Goal: Entertainment & Leisure: Consume media (video, audio)

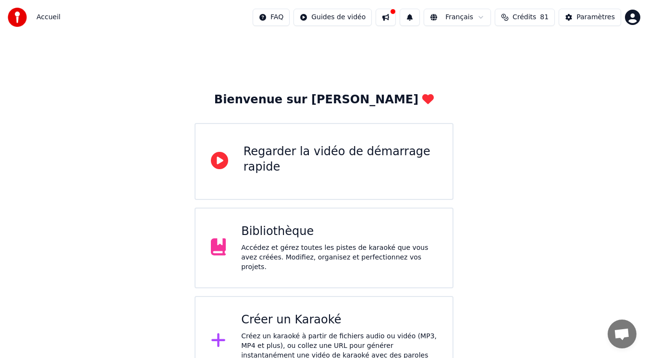
click at [292, 235] on div "Bibliothèque" at bounding box center [339, 231] width 196 height 15
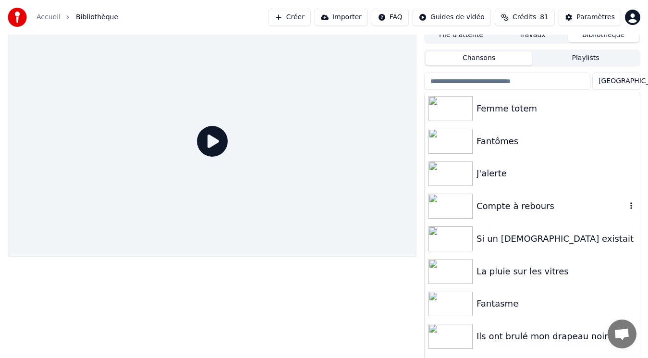
scroll to position [11, 0]
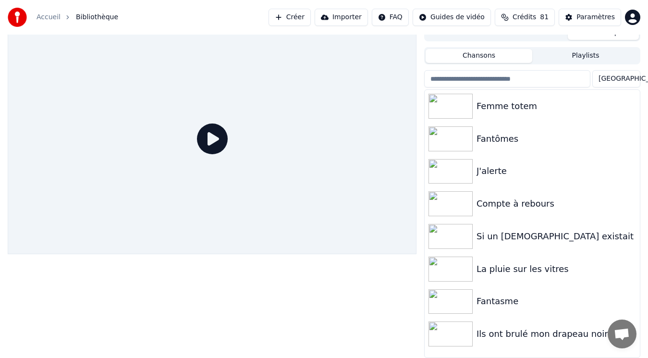
click at [533, 335] on div "Ils ont brulé mon drapeau noir" at bounding box center [551, 333] width 150 height 13
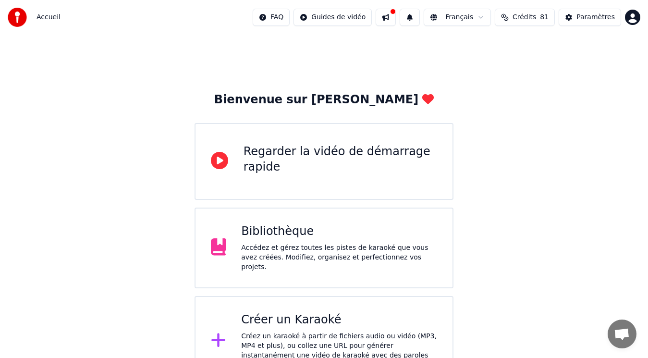
click at [274, 247] on div "Accédez et gérez toutes les pistes de karaoké que vous avez créées. Modifiez, o…" at bounding box center [339, 257] width 196 height 29
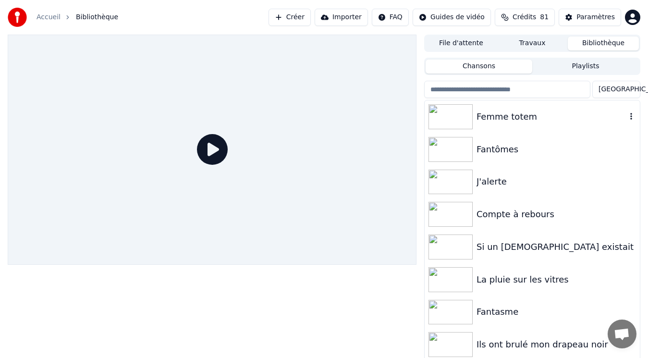
click at [509, 118] on div "Femme totem" at bounding box center [551, 116] width 150 height 13
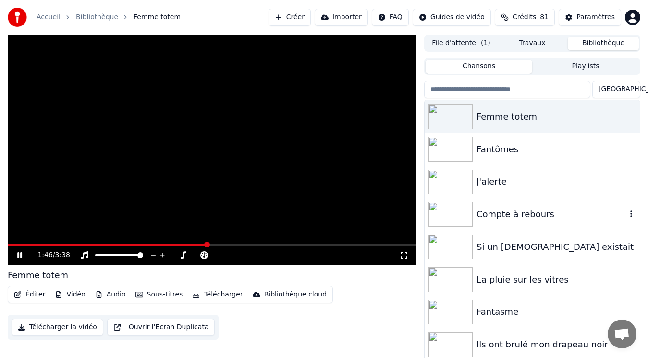
scroll to position [11, 0]
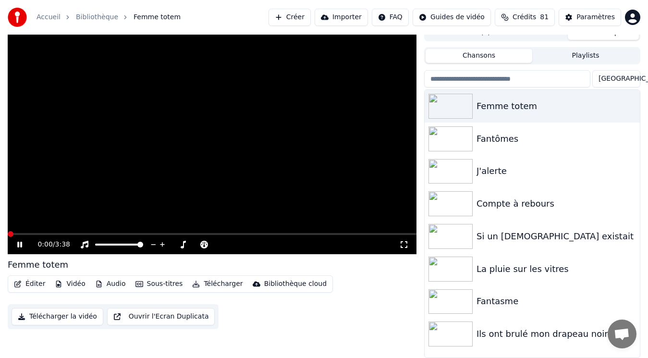
click at [8, 234] on span at bounding box center [8, 234] width 0 height 2
